Goal: Task Accomplishment & Management: Manage account settings

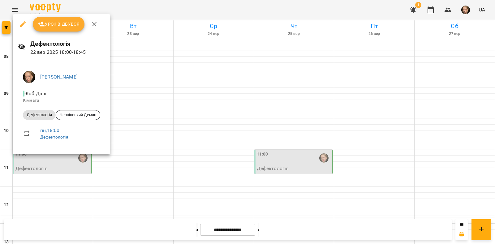
click at [211, 58] on div at bounding box center [247, 122] width 495 height 244
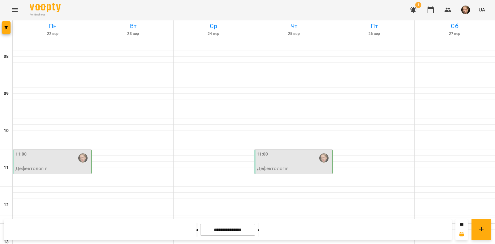
scroll to position [105, 0]
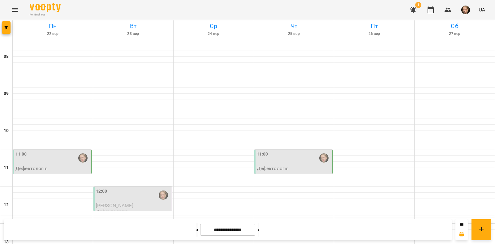
scroll to position [160, 0]
